Goal: Go to known website: Go to known website

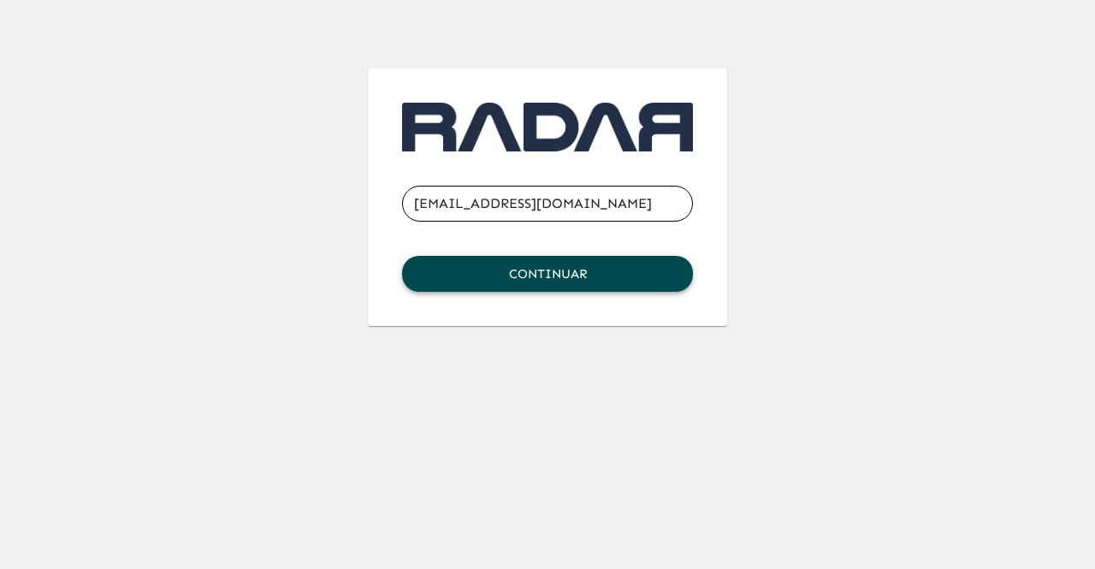
click at [559, 278] on button "Continuar" at bounding box center [547, 274] width 291 height 36
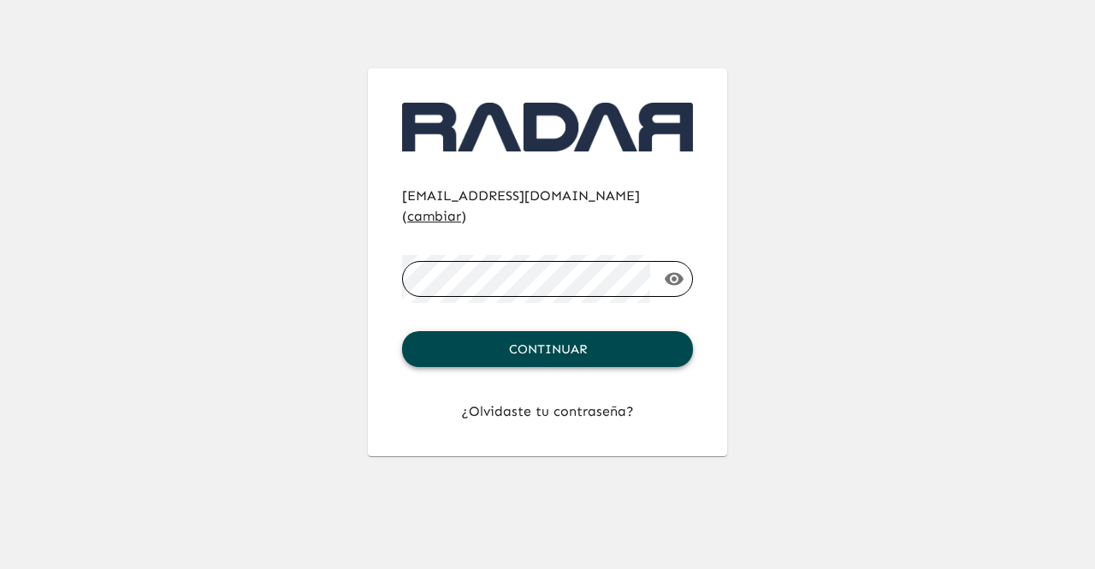
click at [576, 331] on button "Continuar" at bounding box center [547, 349] width 291 height 36
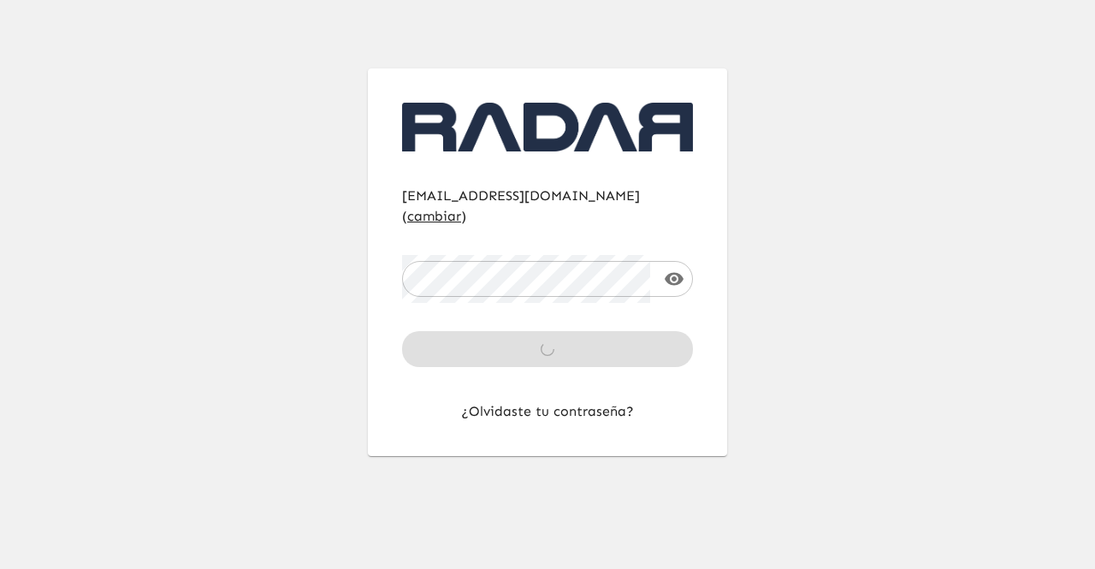
click at [263, 456] on html "[EMAIL_ADDRESS][DOMAIN_NAME] ( cambiar ) ​ Continuar ¿Olvidaste tu contraseña?" at bounding box center [547, 228] width 1095 height 456
